Goal: Task Accomplishment & Management: Complete application form

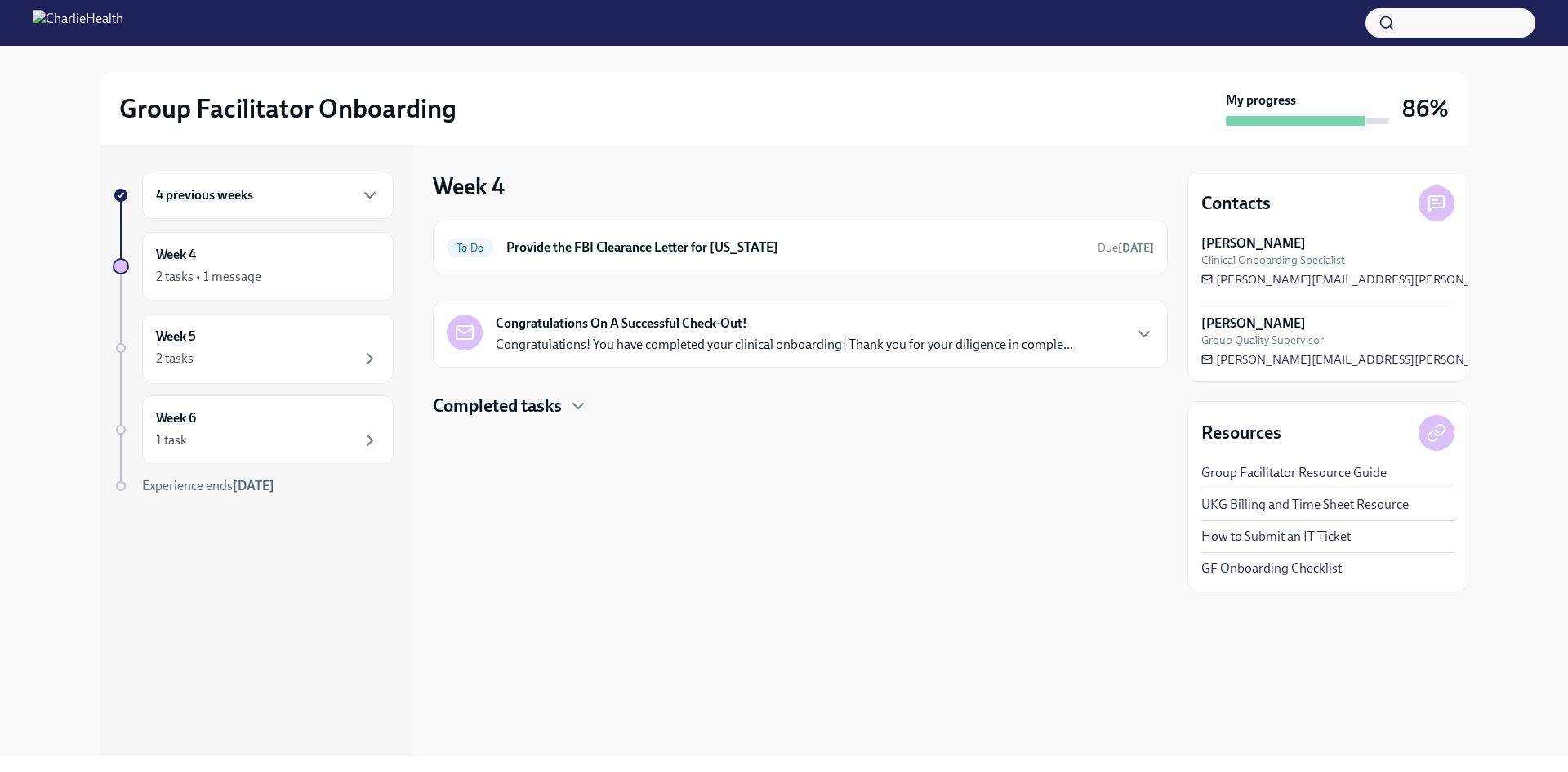
click at [567, 407] on div "Completed tasks" at bounding box center [800, 406] width 735 height 25
click at [609, 462] on h6 "Complete Our Short Onboarding Survey" at bounding box center [777, 458] width 545 height 18
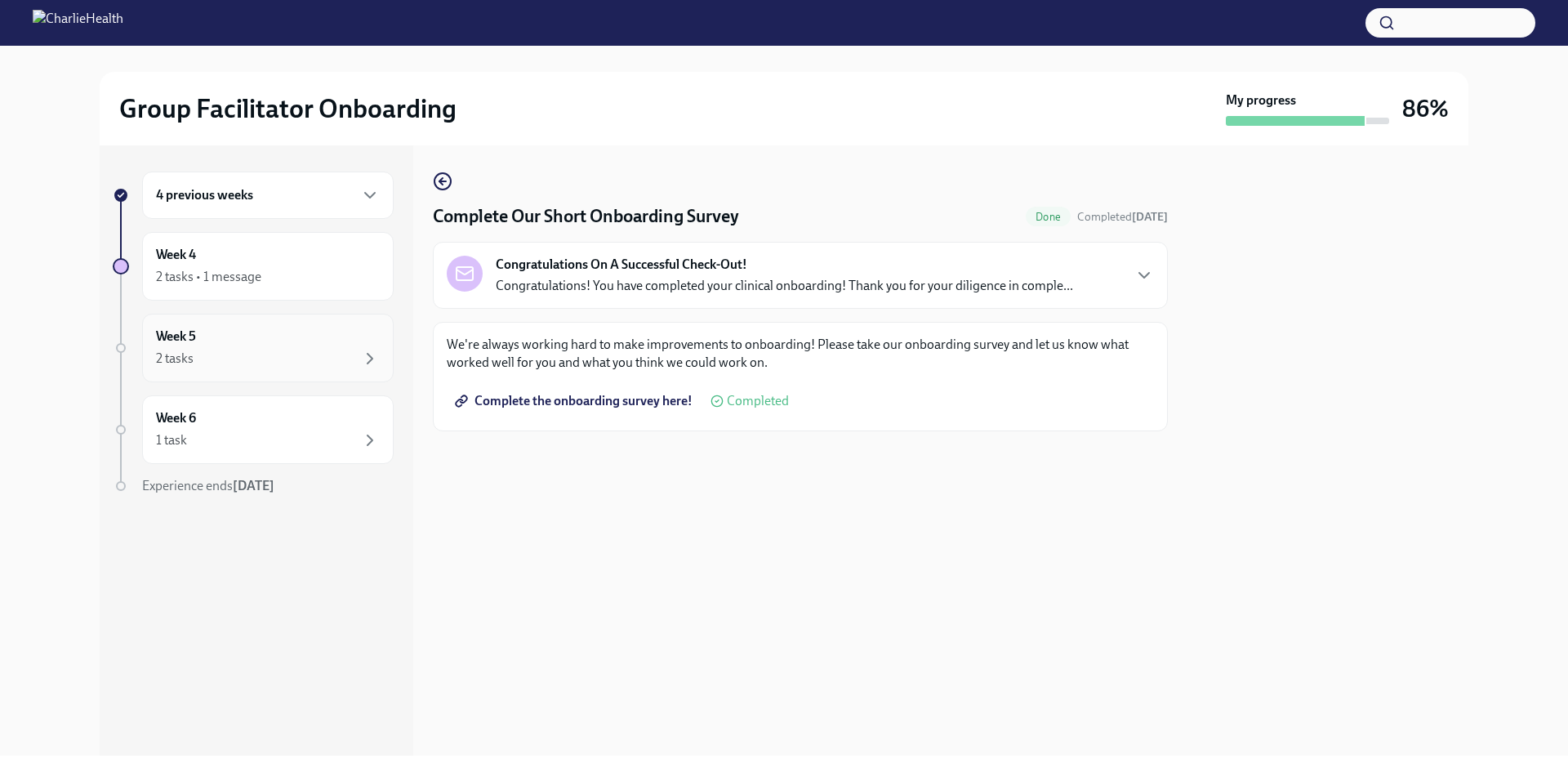
click at [337, 361] on div "2 tasks" at bounding box center [267, 359] width 224 height 20
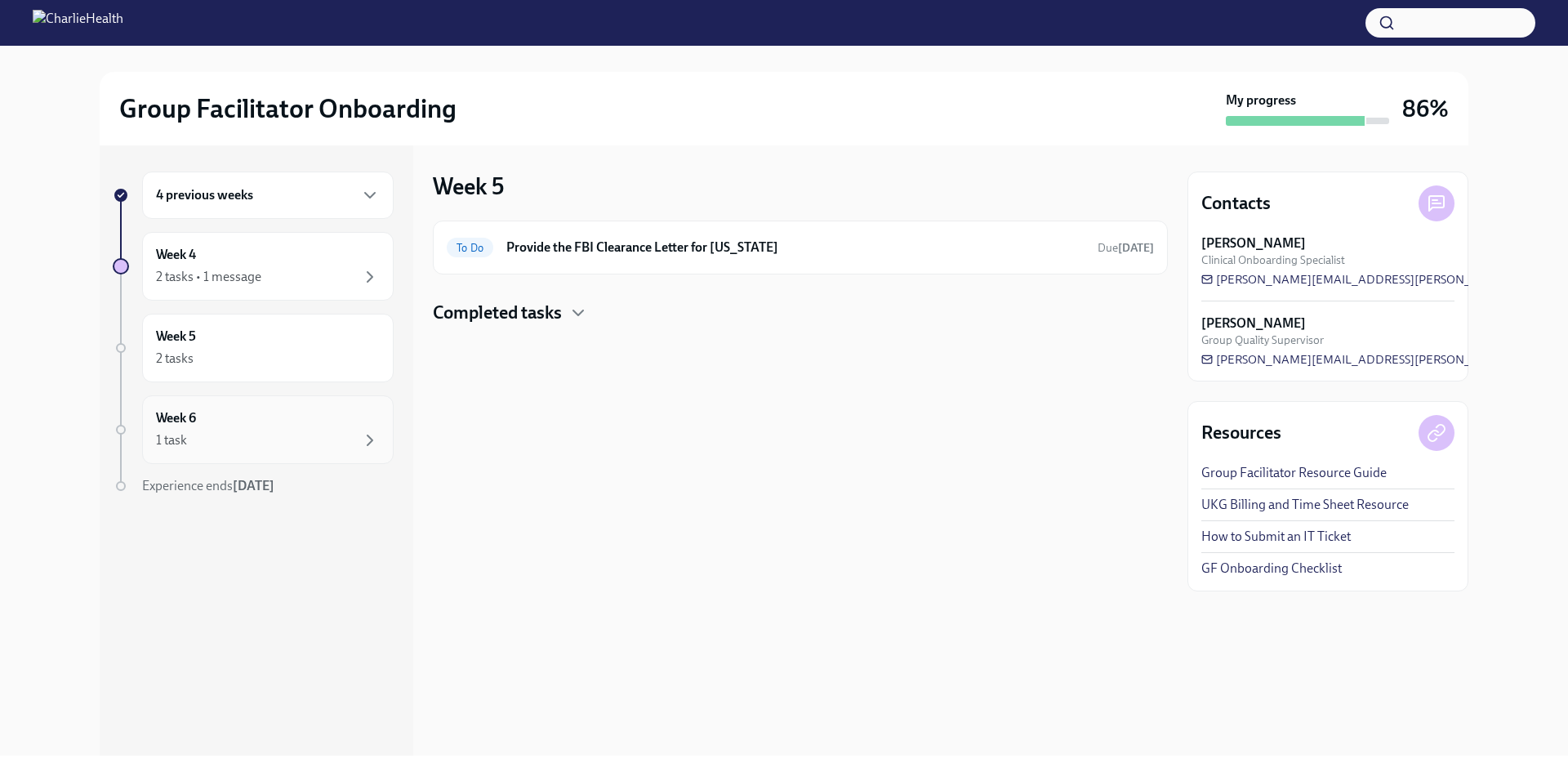
drag, startPoint x: 357, startPoint y: 395, endPoint x: 347, endPoint y: 422, distance: 28.8
click at [352, 410] on div "4 previous weeks Week 4 2 tasks • 1 message Week 5 2 tasks Week 6 1 task Experi…" at bounding box center [253, 366] width 281 height 389
click at [347, 422] on div "Week 6 1 task" at bounding box center [267, 429] width 224 height 41
click at [56, 21] on img at bounding box center [78, 23] width 91 height 26
